Goal: Obtain resource: Download file/media

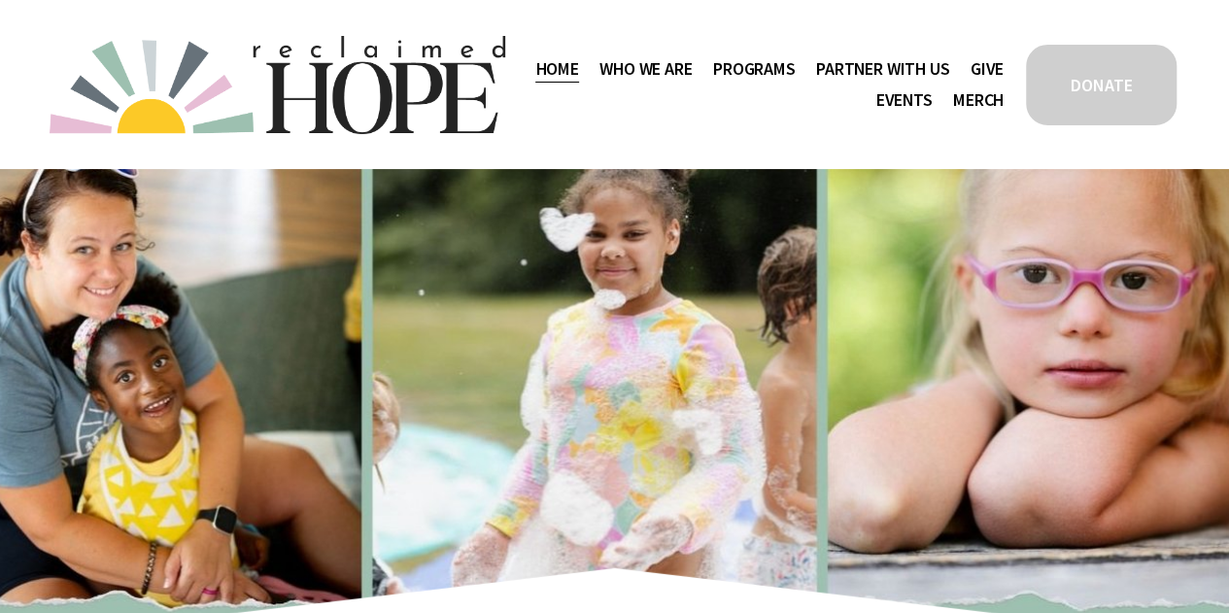
click at [0, 0] on span "Public Documents" at bounding box center [0, 0] width 0 height 0
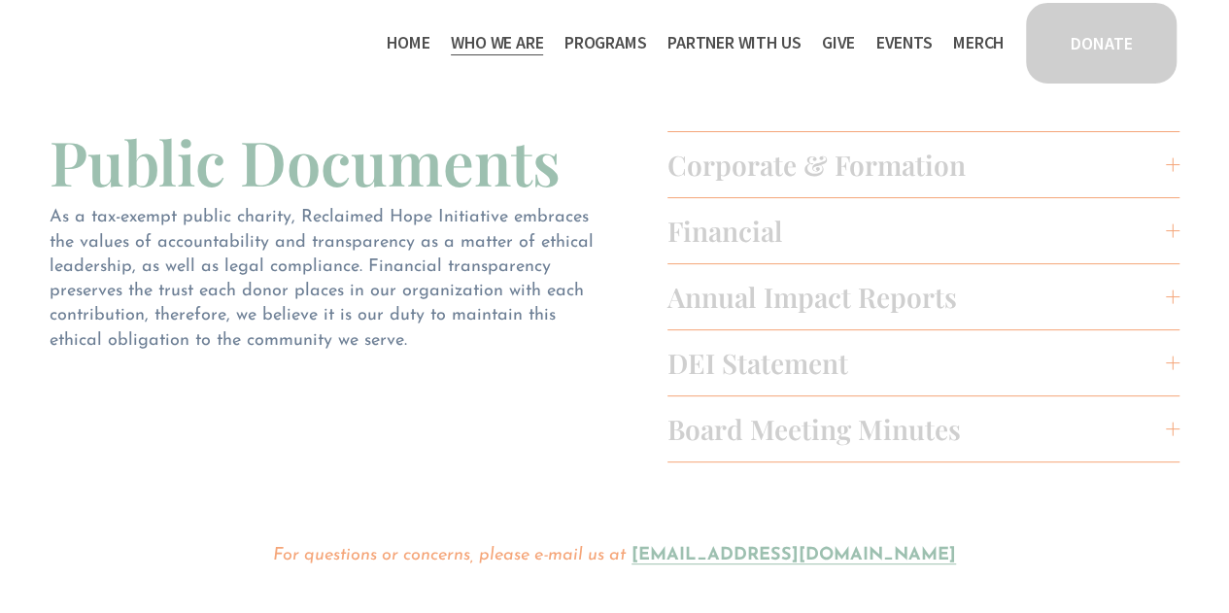
scroll to position [97, 0]
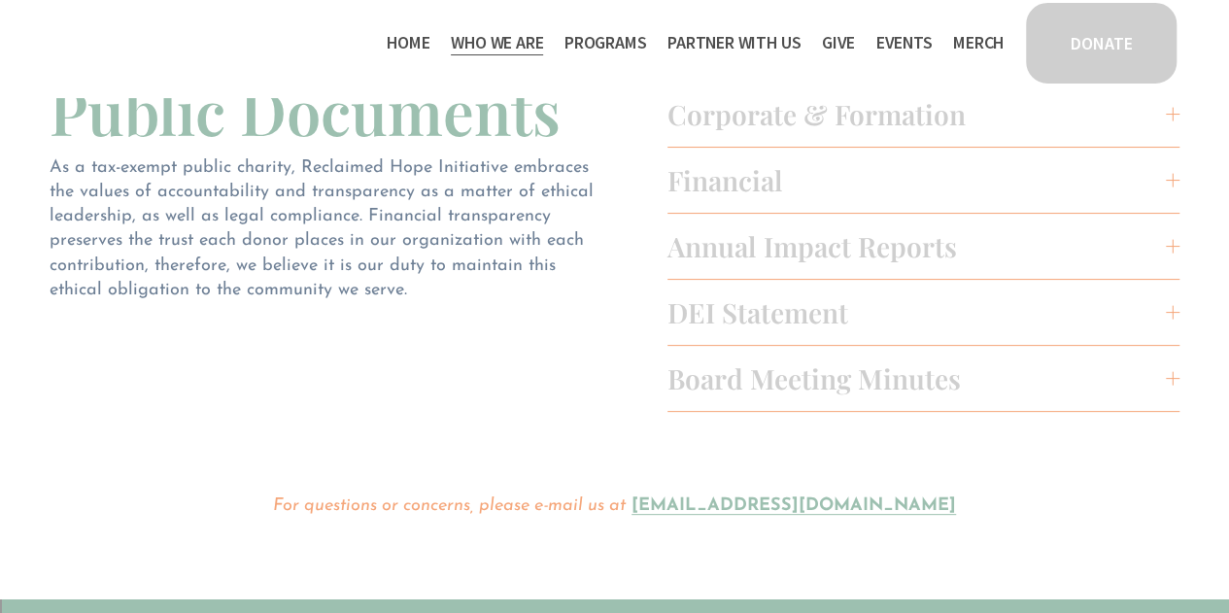
click at [1175, 380] on div at bounding box center [1173, 379] width 14 height 14
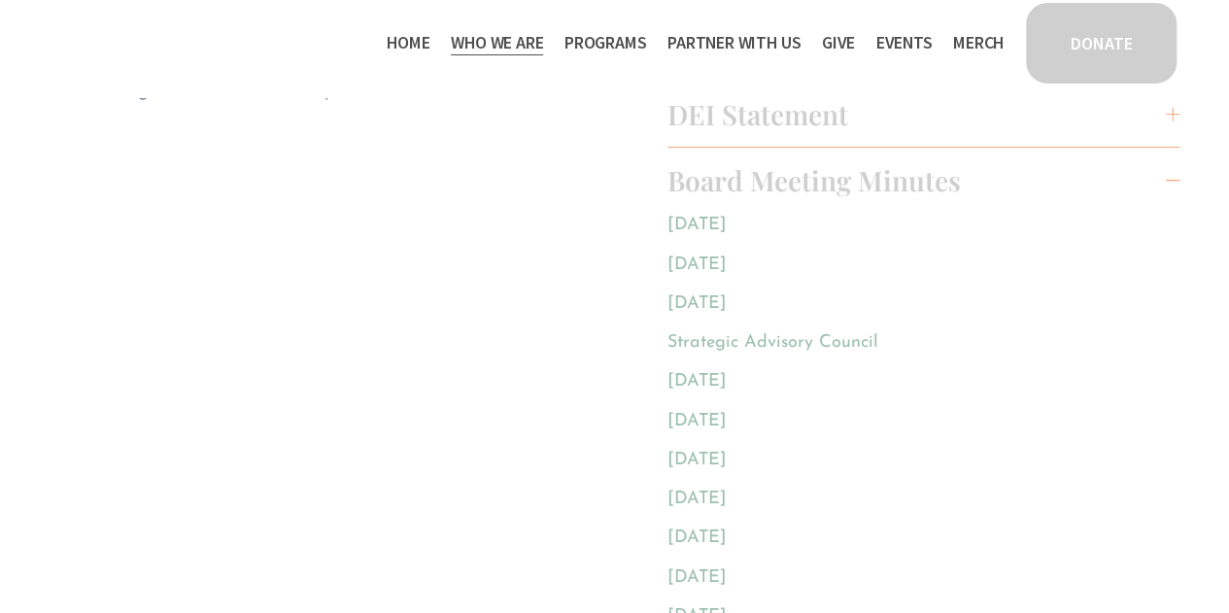
scroll to position [194, 0]
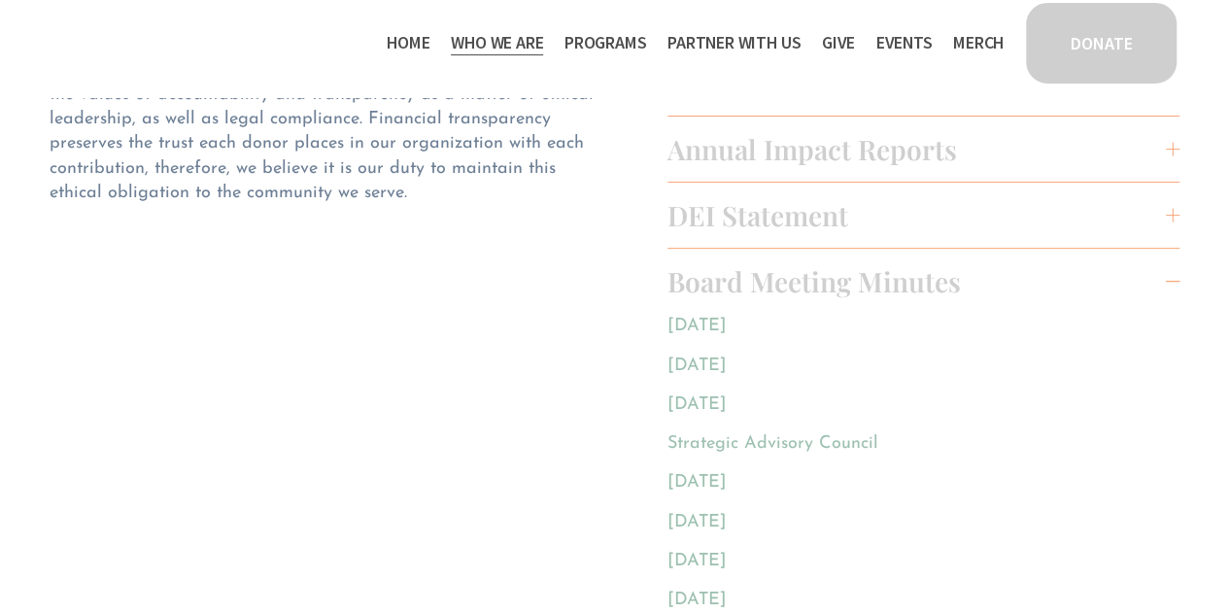
click at [709, 328] on link "May 2025" at bounding box center [697, 326] width 59 height 18
